Goal: Task Accomplishment & Management: Use online tool/utility

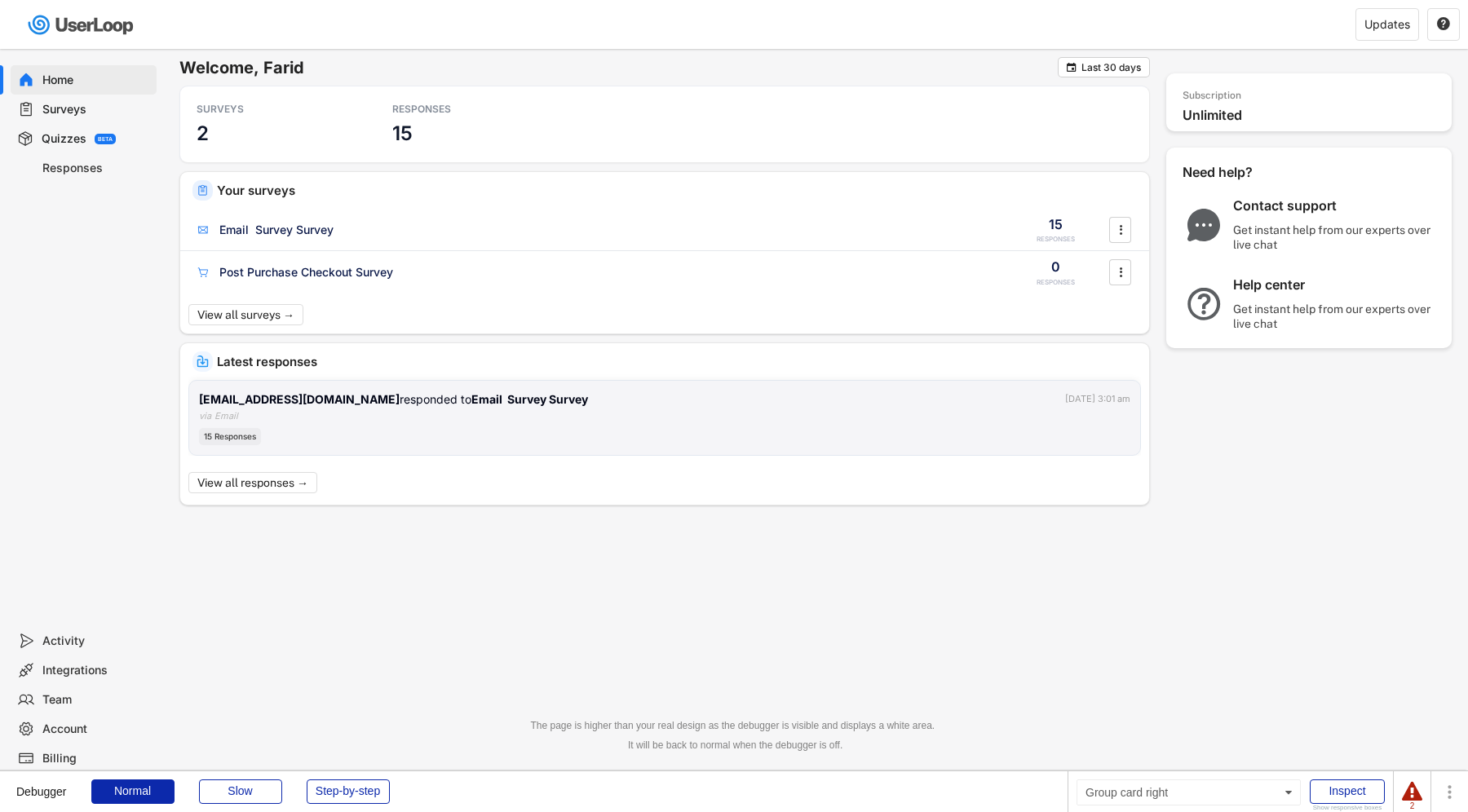
click at [822, 412] on div "[EMAIL_ADDRESS][DOMAIN_NAME] responded to Email Survey Survey [DATE] 3:01 am vi…" at bounding box center [664, 418] width 931 height 56
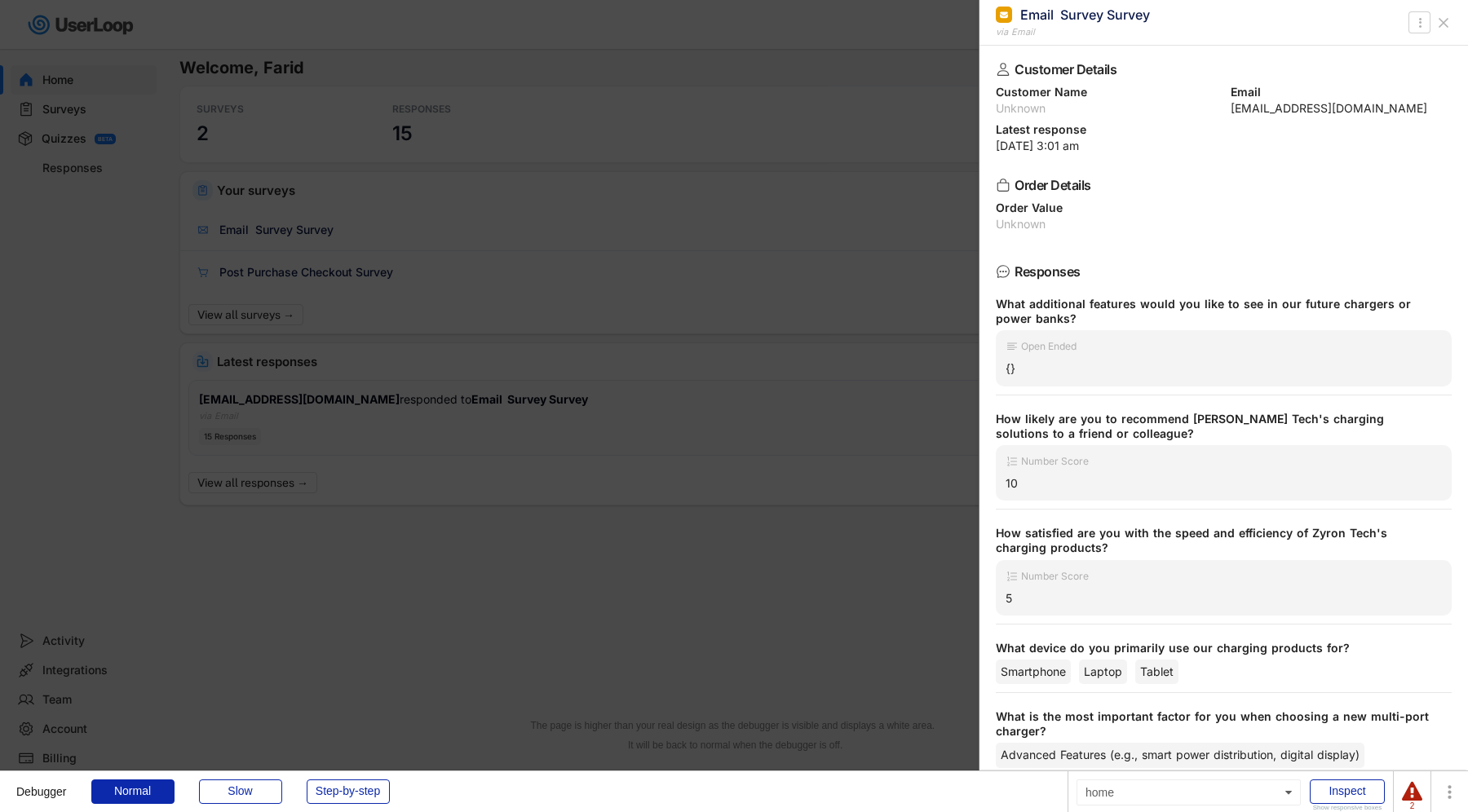
click at [822, 412] on div at bounding box center [734, 406] width 1468 height 812
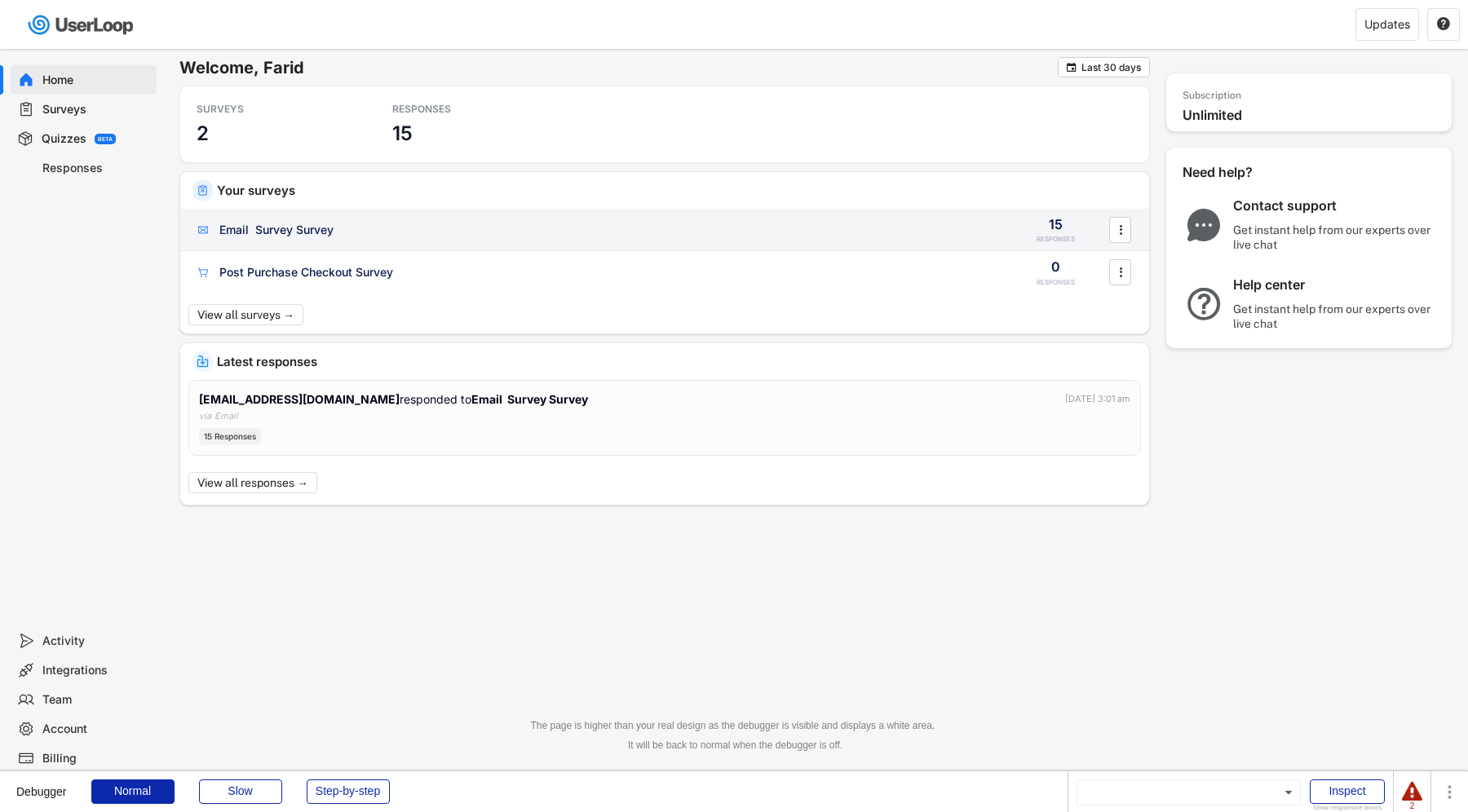
click at [456, 216] on div "Email Survey Survey 15 RESPONSES " at bounding box center [664, 229] width 968 height 42
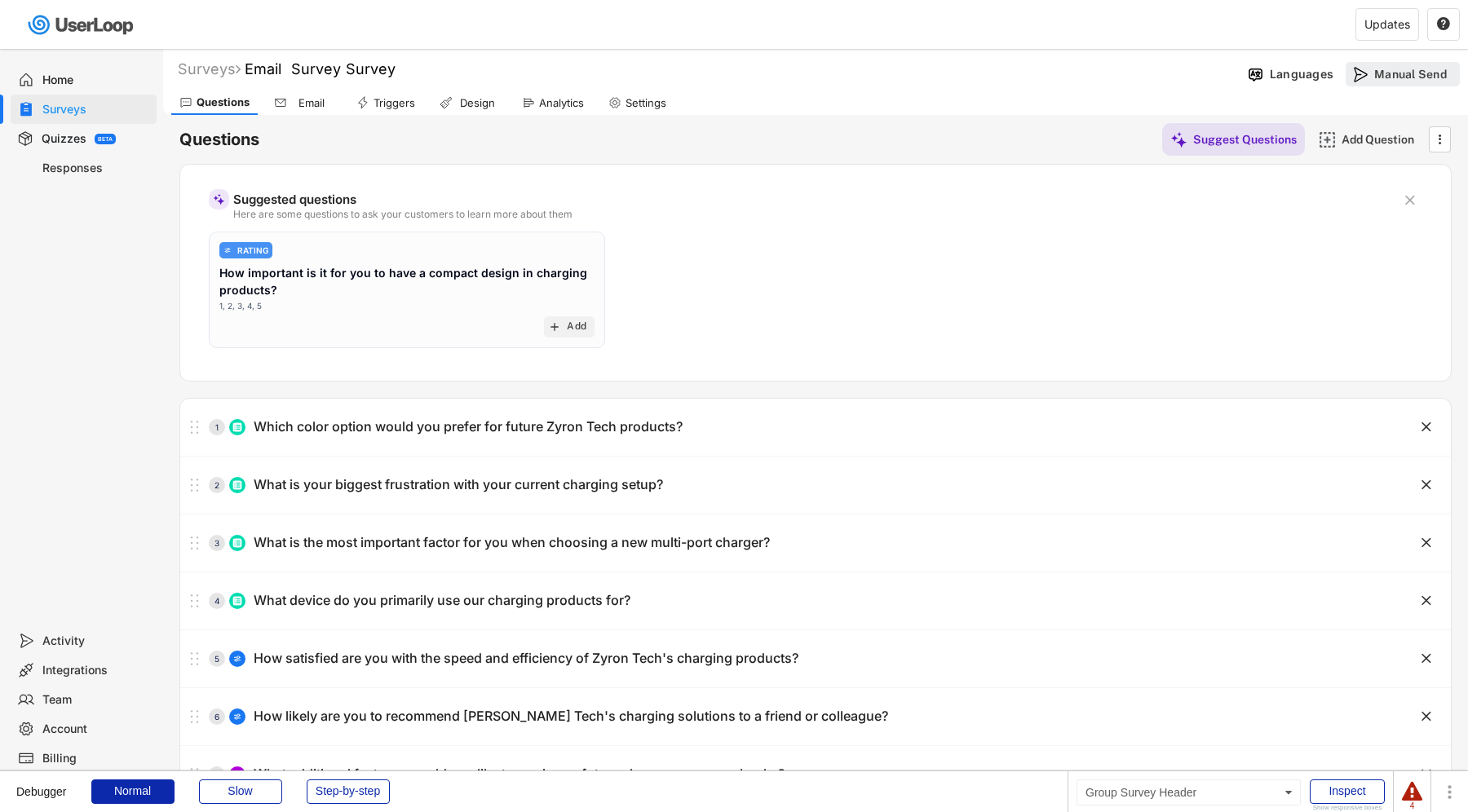
click at [1392, 82] on div "Manual Send" at bounding box center [1415, 74] width 82 height 16
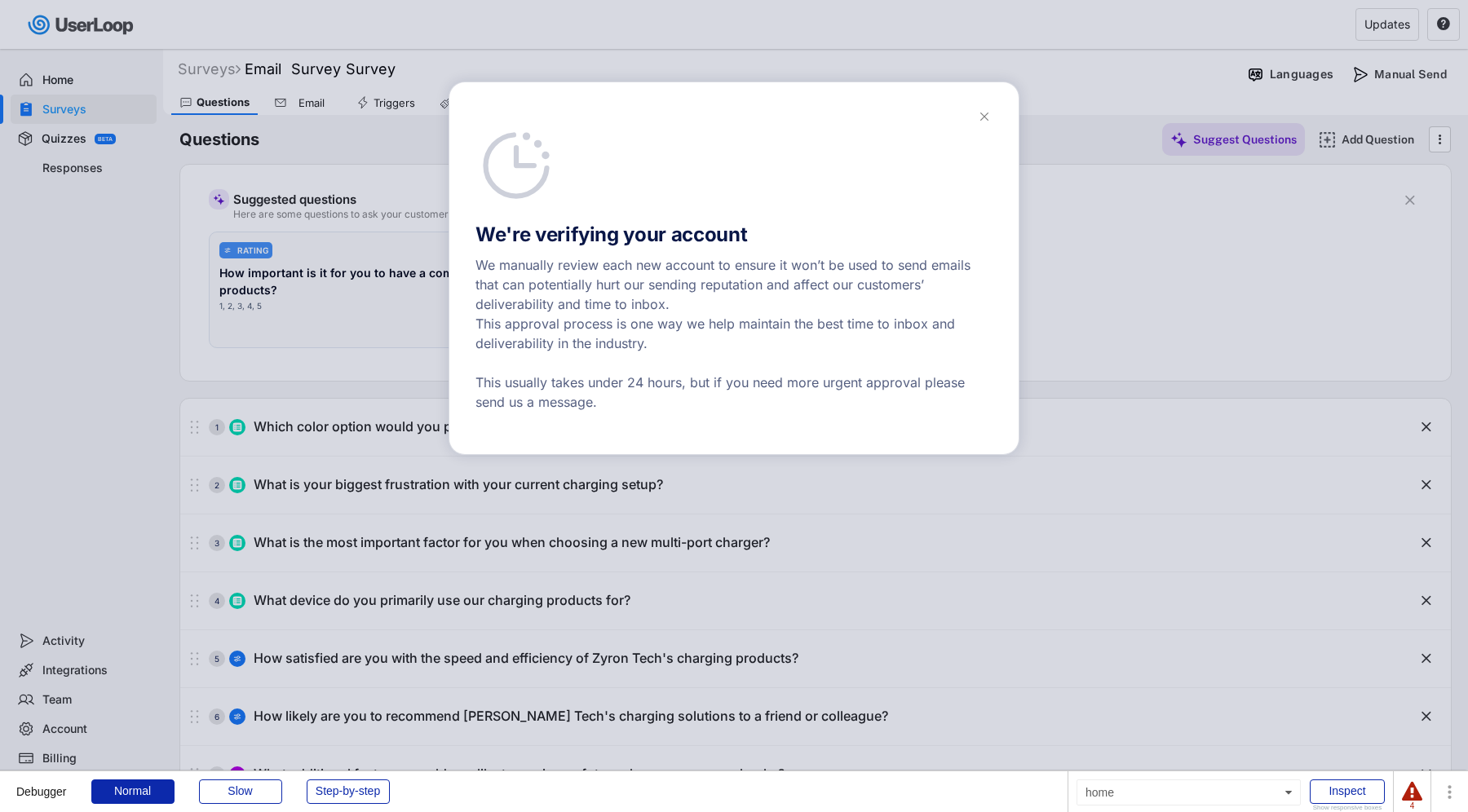
click at [1131, 22] on div at bounding box center [734, 406] width 1468 height 812
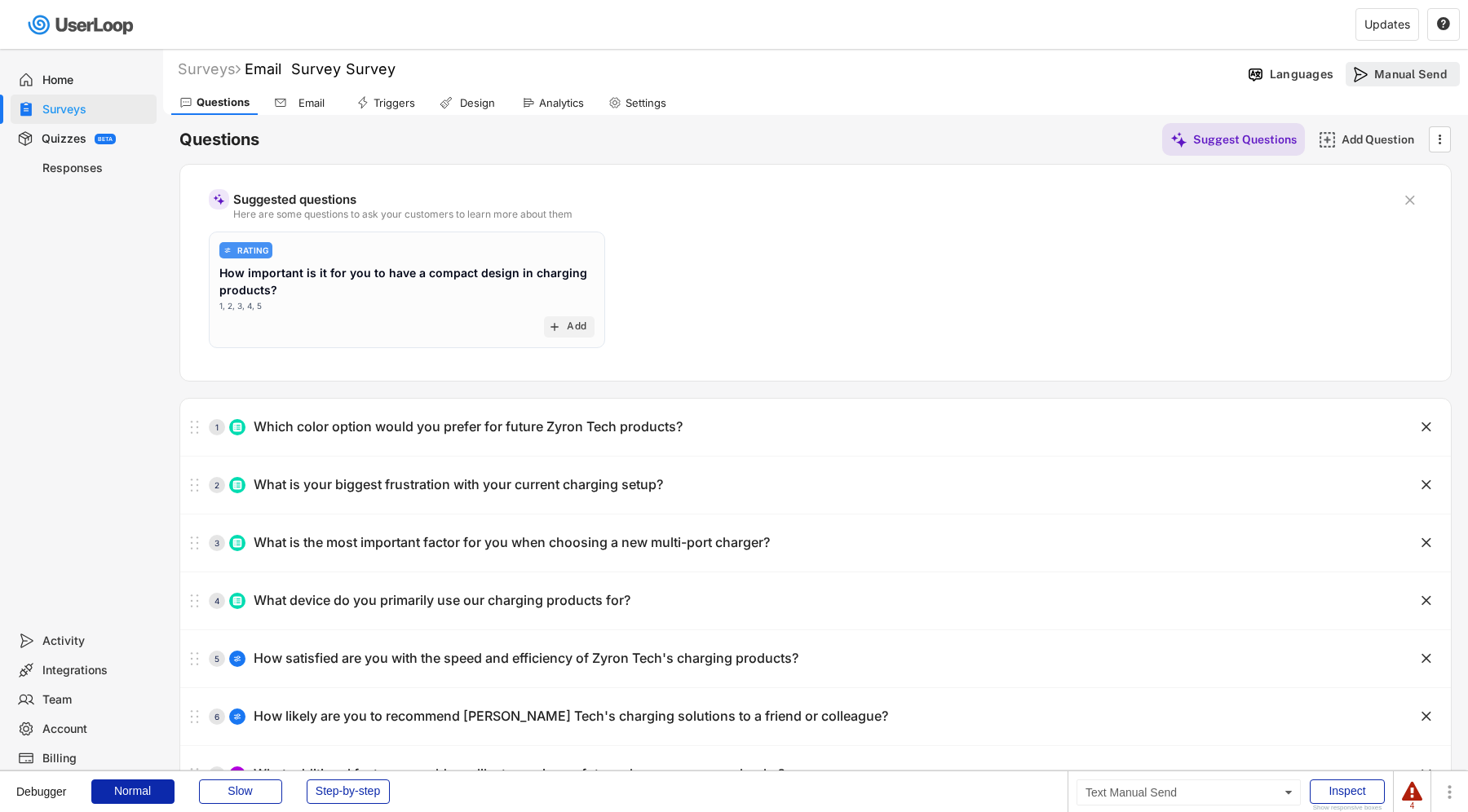
click at [1385, 66] on div "Manual Send" at bounding box center [1415, 74] width 82 height 16
select select ""all_customers""
select select ""30_days""
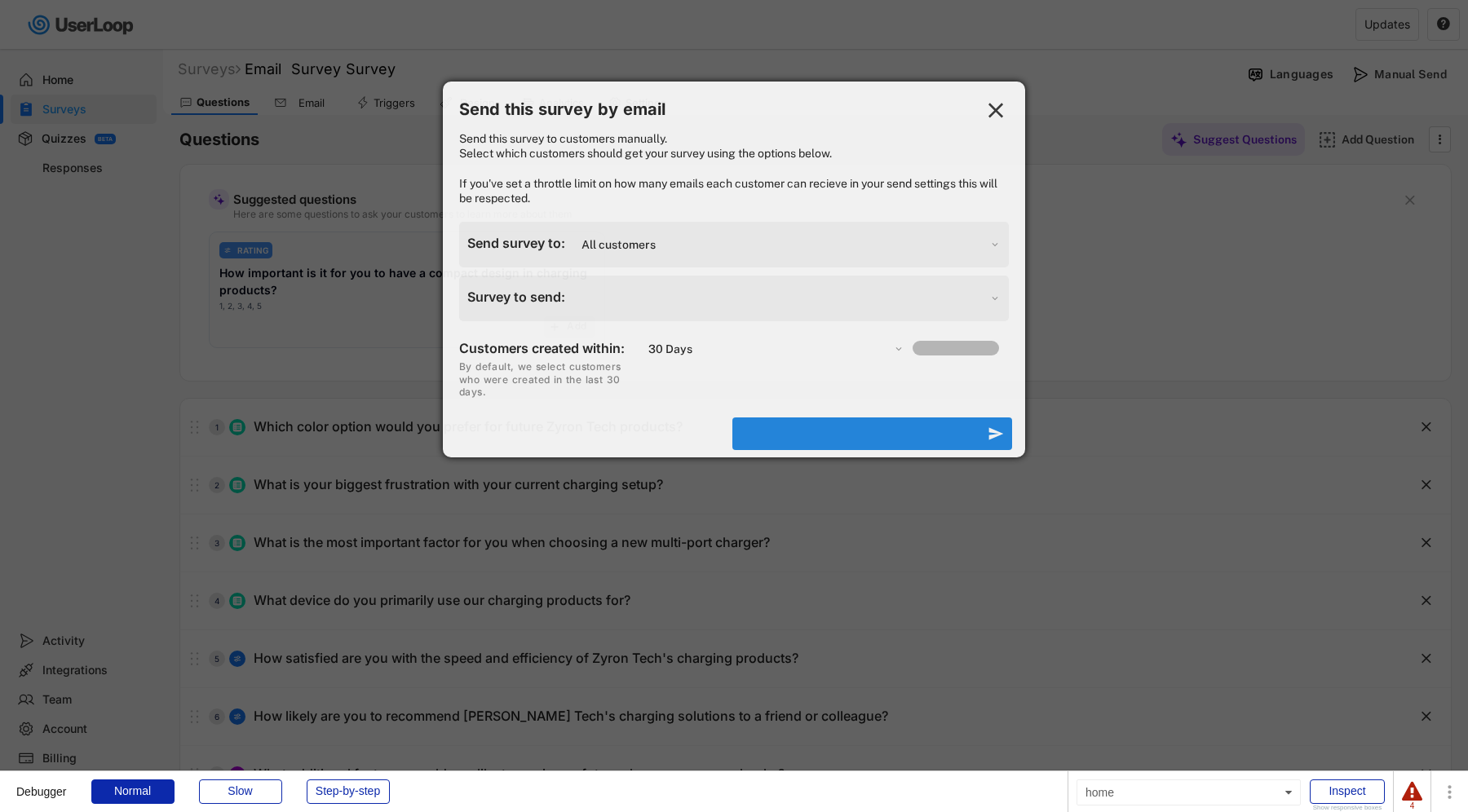
select select ""1348695171700984260__LOOKUP__1758672497280x361026158365507600""
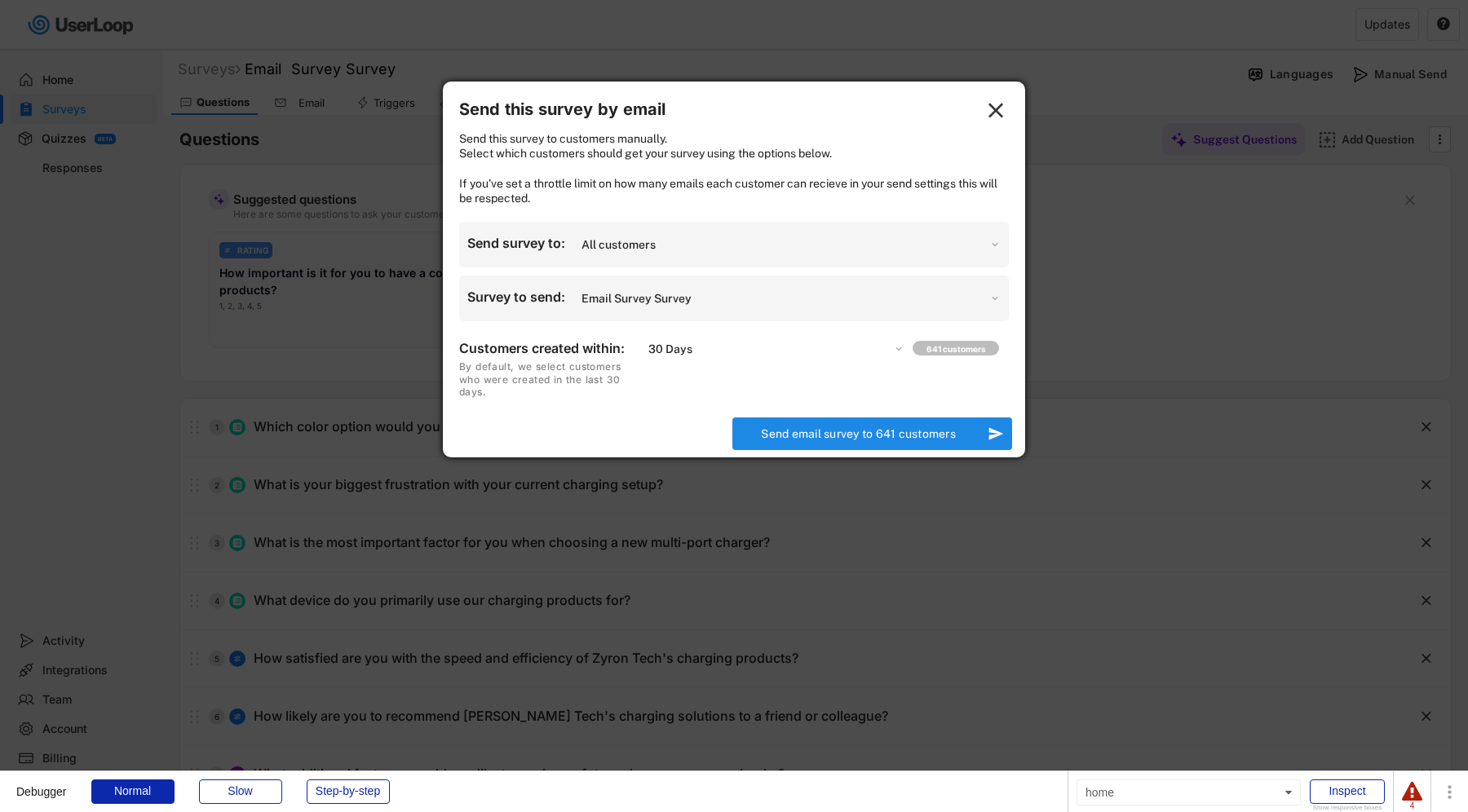
click at [1119, 135] on div at bounding box center [734, 406] width 1468 height 812
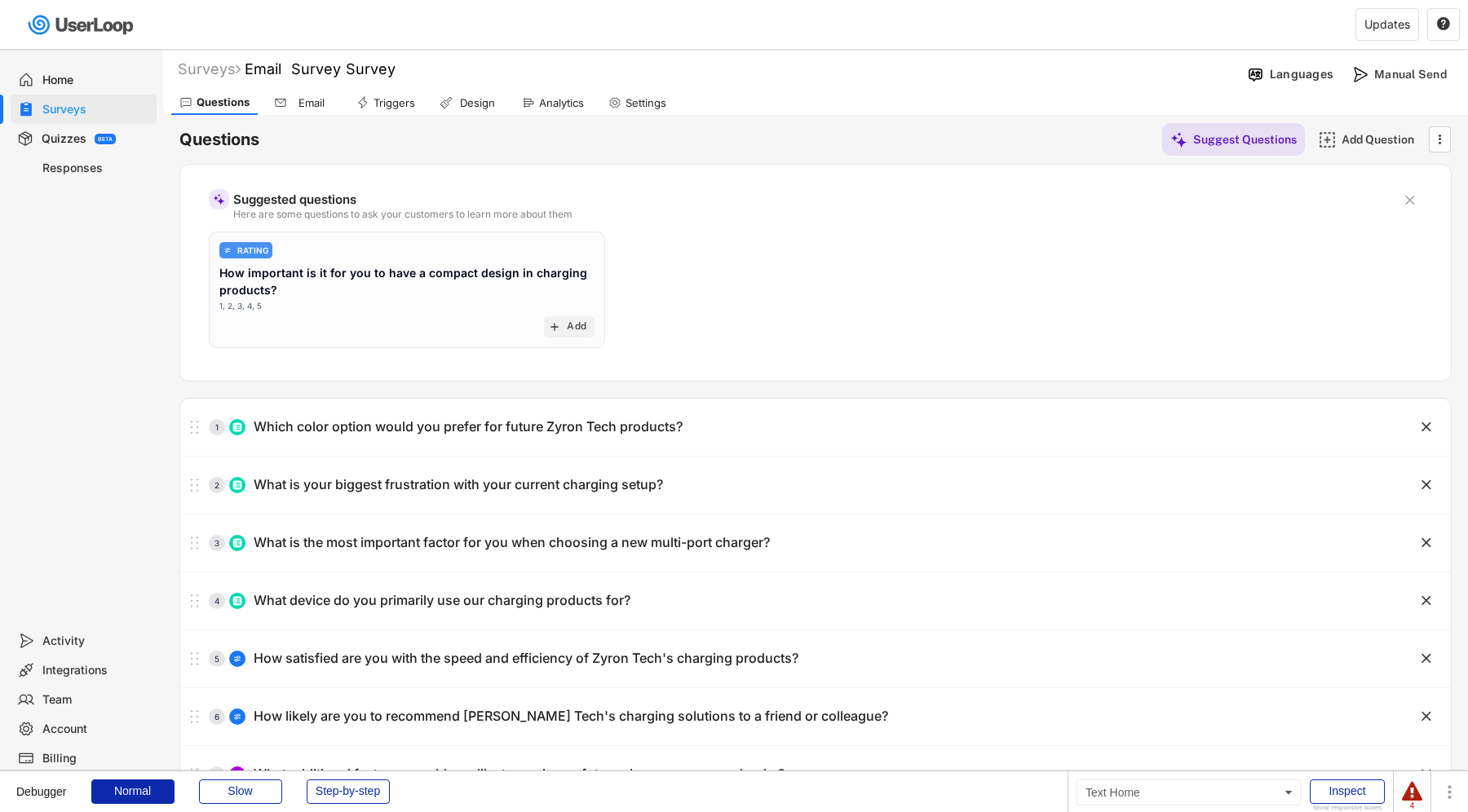
click at [131, 85] on div "Home" at bounding box center [95, 81] width 107 height 15
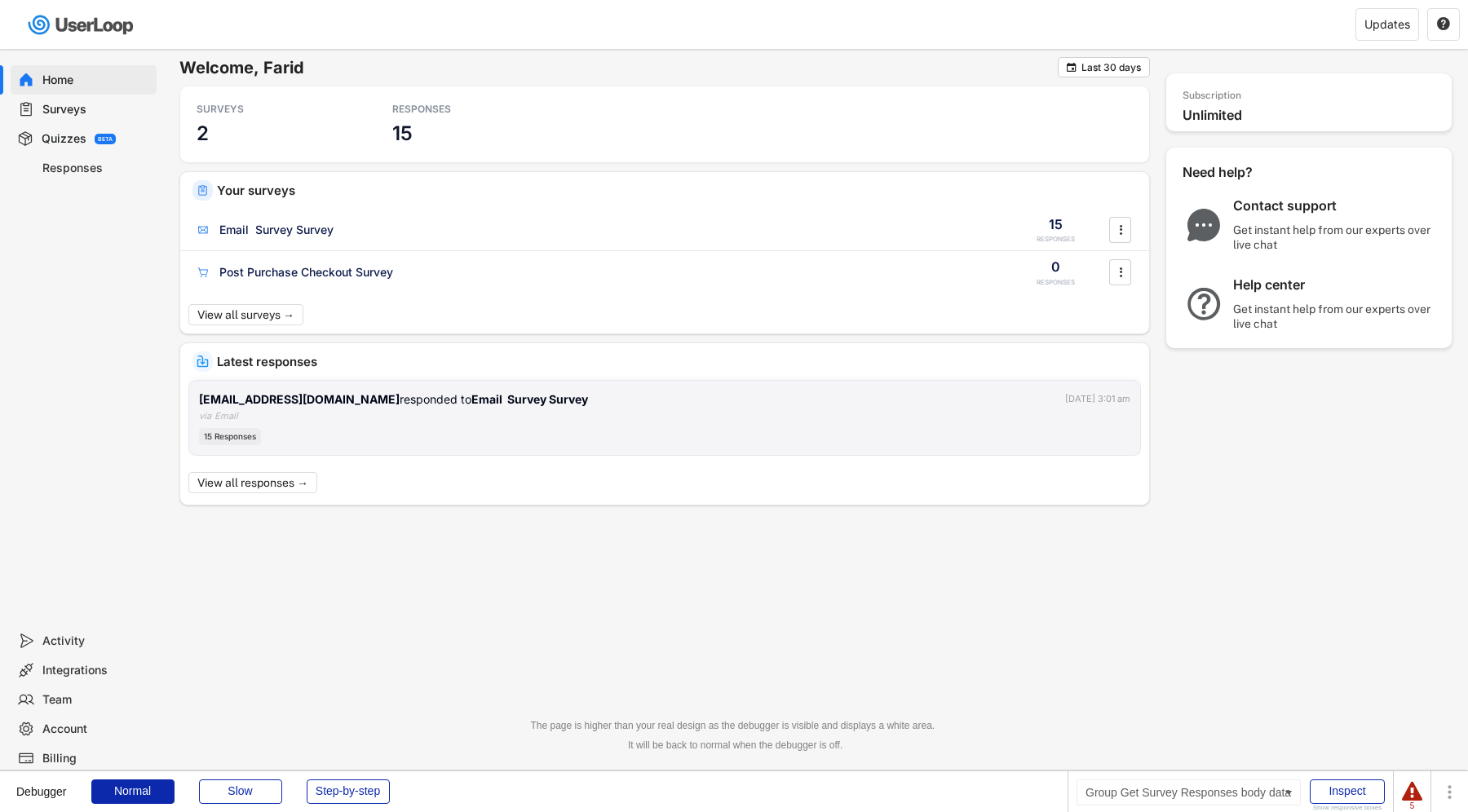
click at [531, 403] on strong "Email Survey Survey" at bounding box center [530, 399] width 117 height 14
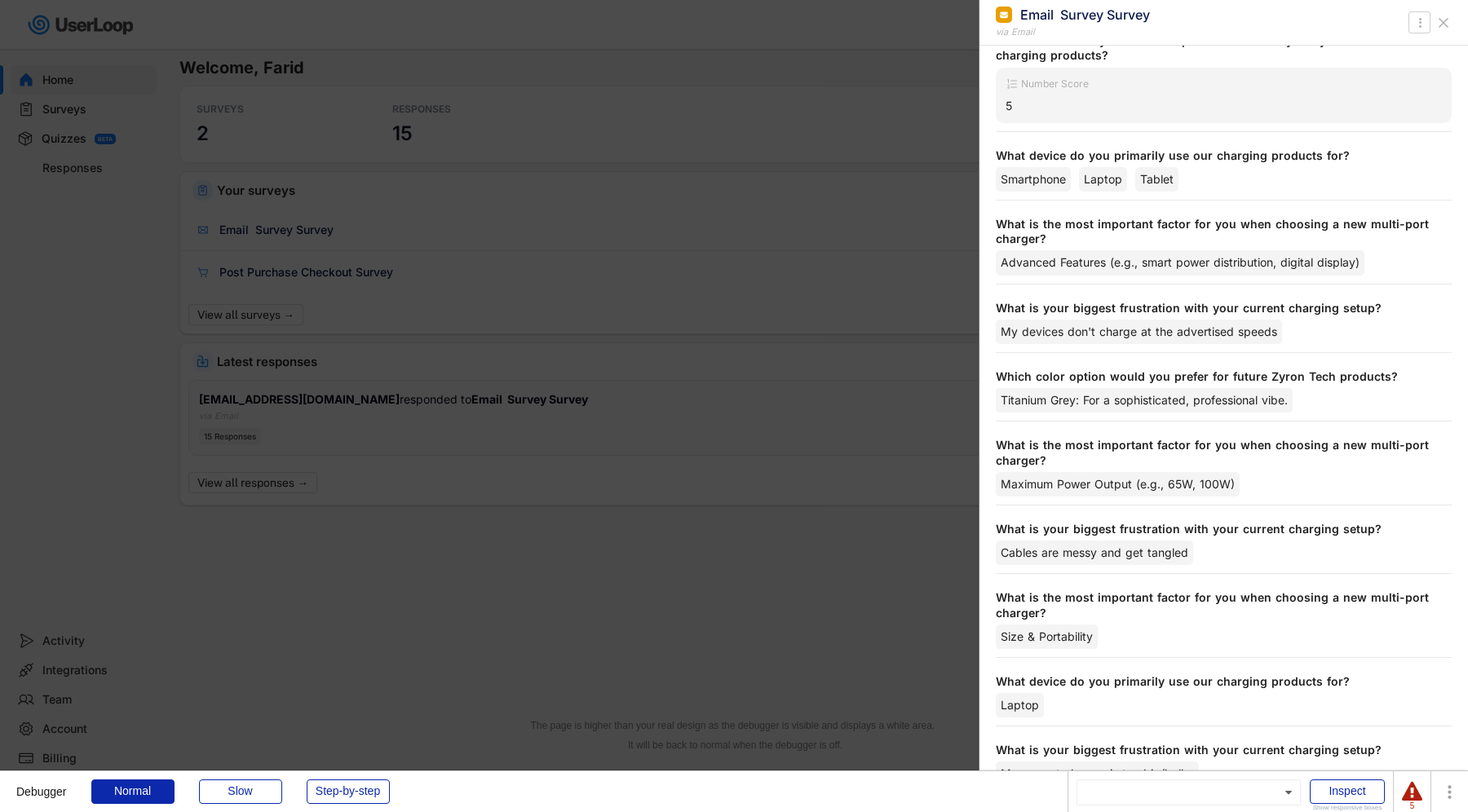
scroll to position [569, 0]
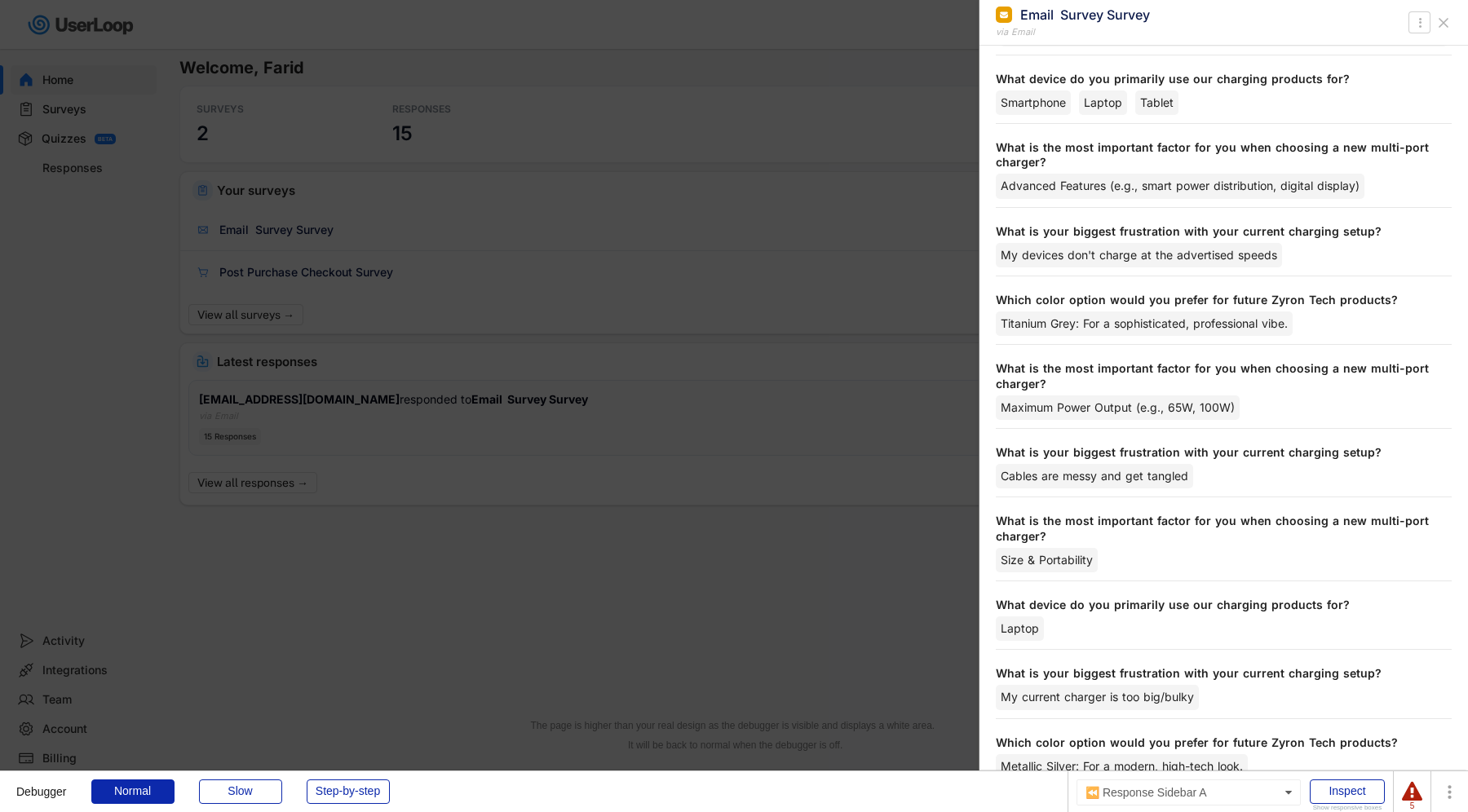
click at [643, 511] on div at bounding box center [734, 406] width 1468 height 812
